Goal: Complete application form: Complete application form

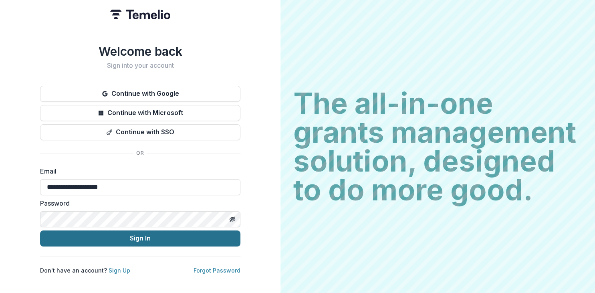
click at [148, 236] on button "Sign In" at bounding box center [140, 238] width 200 height 16
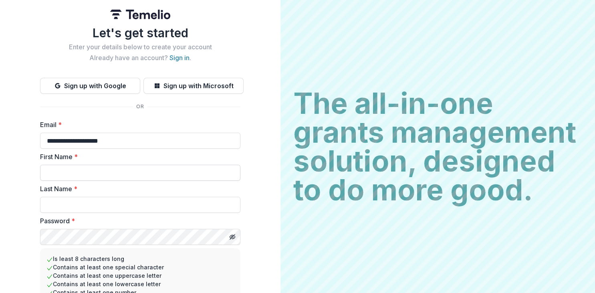
click at [70, 171] on input "First Name *" at bounding box center [140, 173] width 200 height 16
click at [233, 237] on icon "Toggle password visibility" at bounding box center [233, 237] width 0 height 0
click at [61, 177] on input "First Name *" at bounding box center [140, 173] width 200 height 16
type input "*****"
click at [56, 201] on input "Last Name *" at bounding box center [140, 205] width 200 height 16
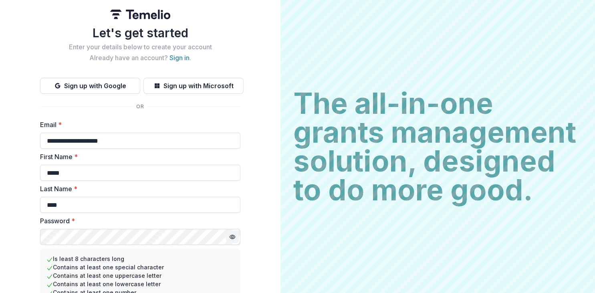
type input "****"
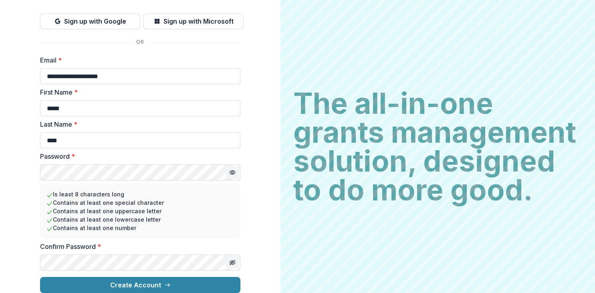
click at [231, 261] on icon "Toggle password visibility" at bounding box center [232, 262] width 4 height 3
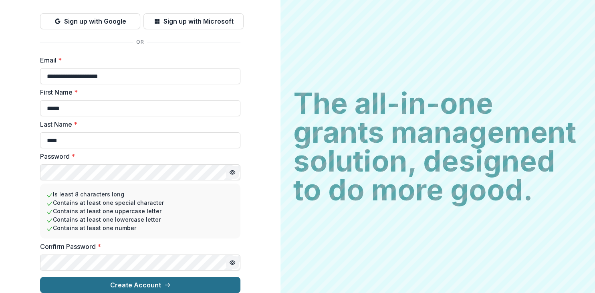
click at [162, 279] on button "Create Account" at bounding box center [140, 285] width 200 height 16
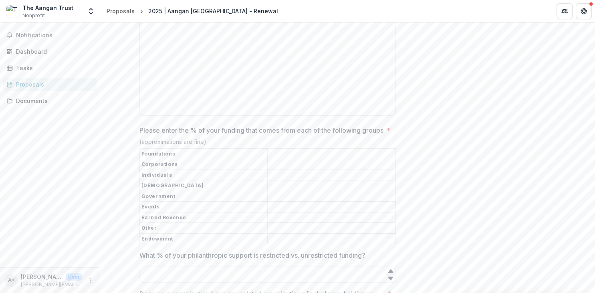
scroll to position [4129, 0]
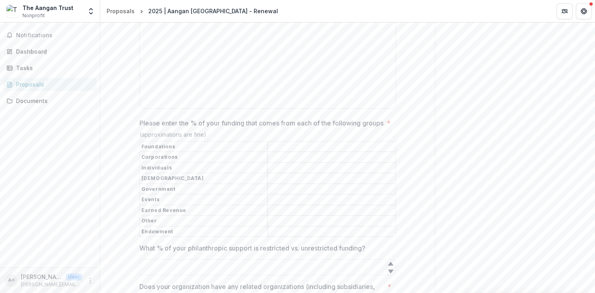
click at [315, 143] on input "Please enter the % of your funding that comes from each of the following groups…" at bounding box center [331, 147] width 127 height 10
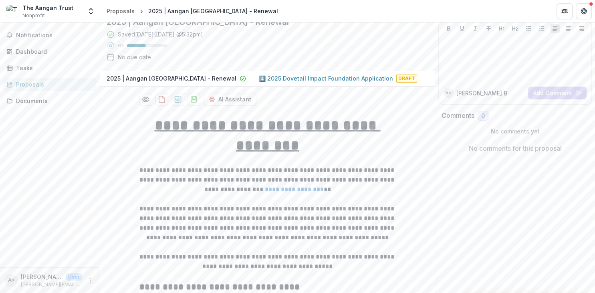
scroll to position [38, 0]
